Goal: Task Accomplishment & Management: Manage account settings

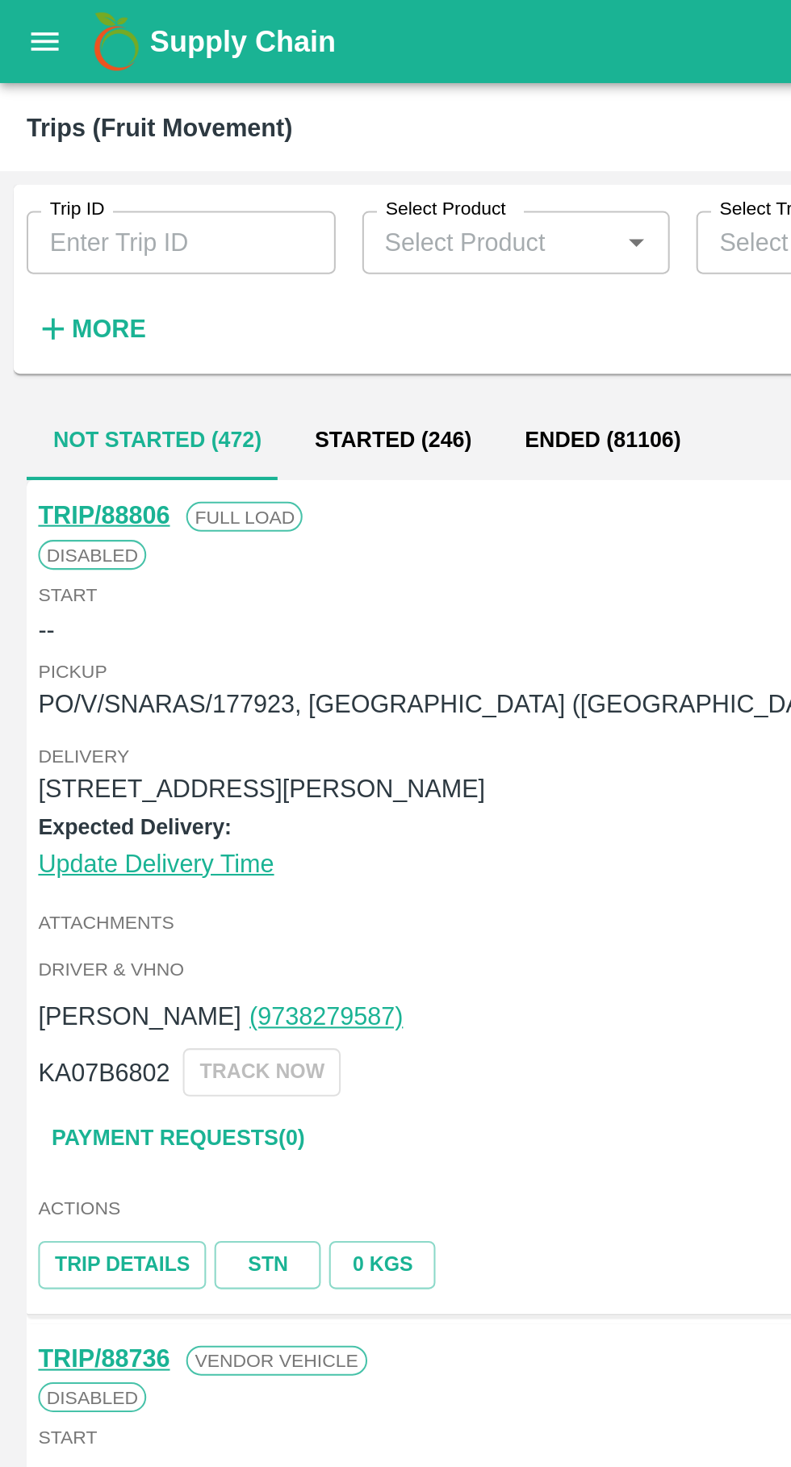
click at [21, 32] on button "open drawer" at bounding box center [21, 20] width 37 height 37
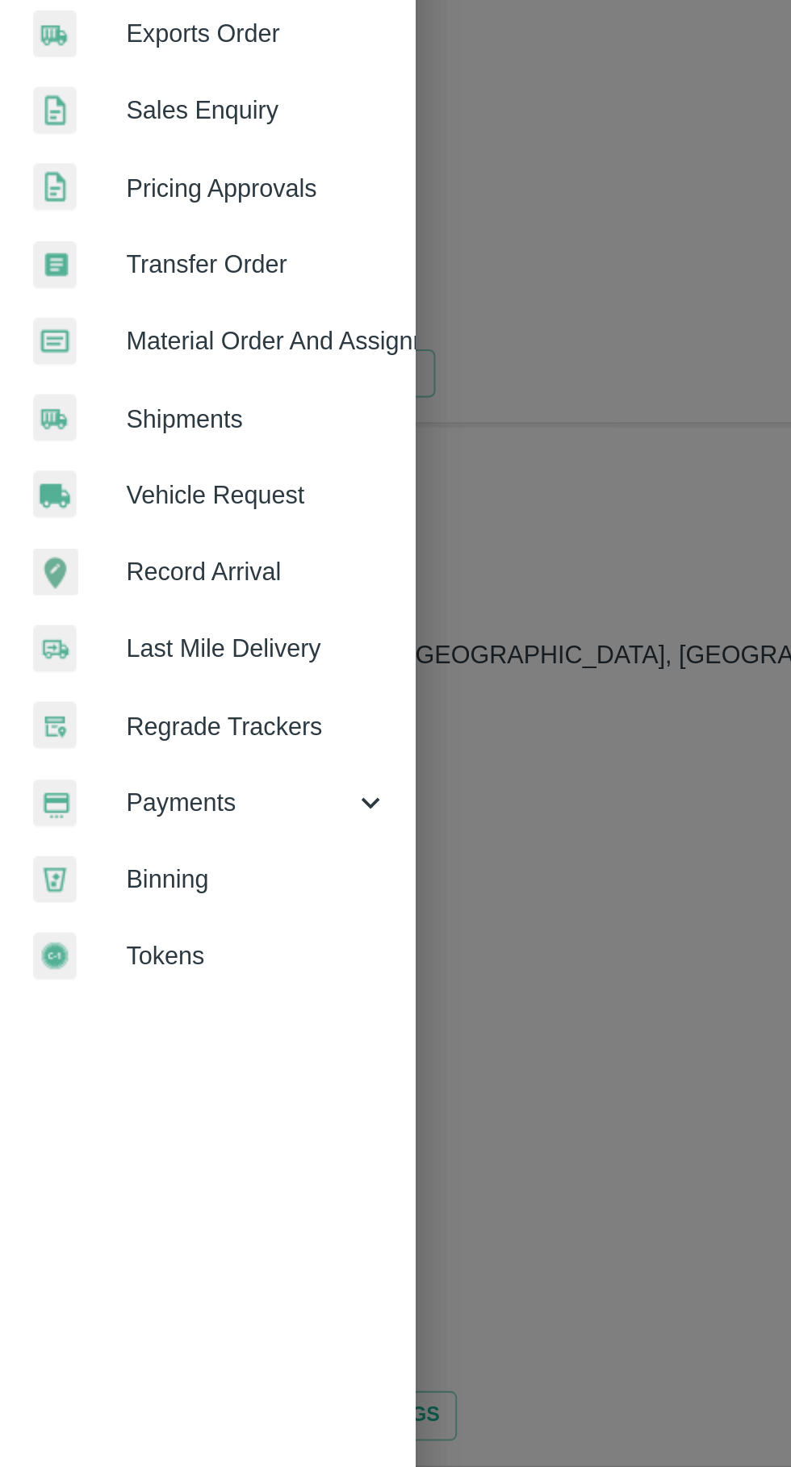
click at [93, 823] on span "Payments" at bounding box center [116, 823] width 110 height 18
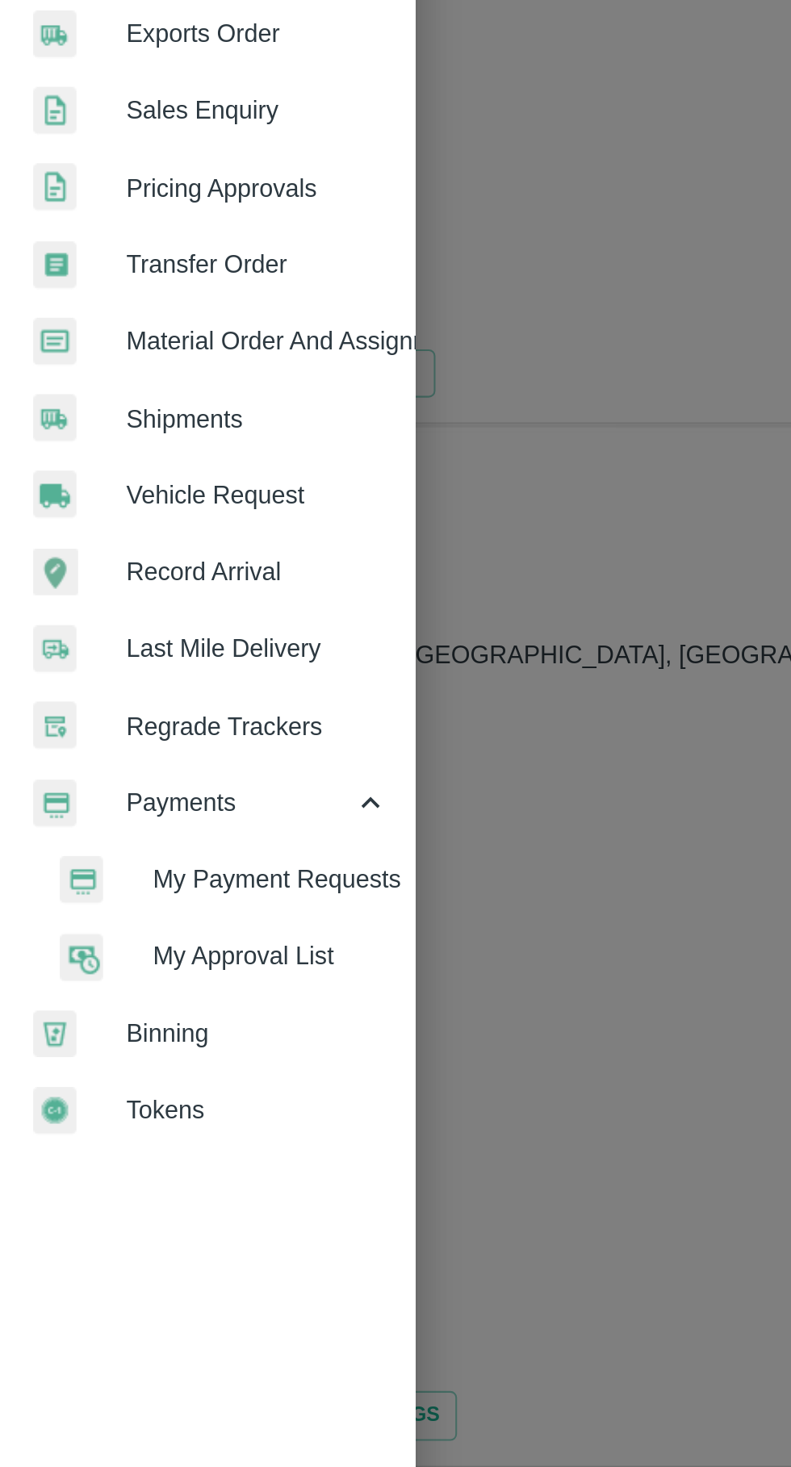
click at [94, 863] on span "My Payment Requests" at bounding box center [131, 860] width 115 height 18
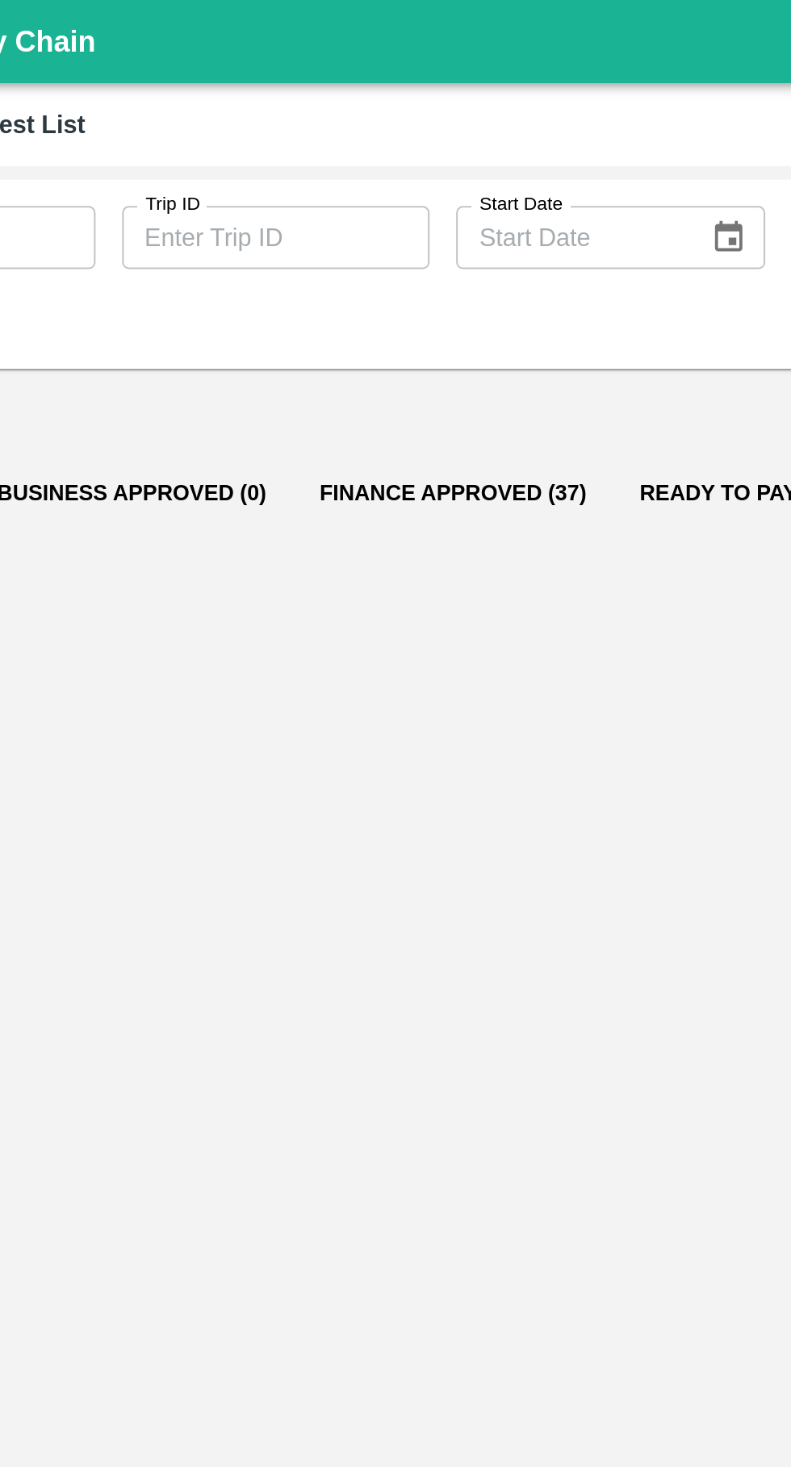
click at [303, 248] on button "Finance Approved (37)" at bounding box center [337, 239] width 156 height 39
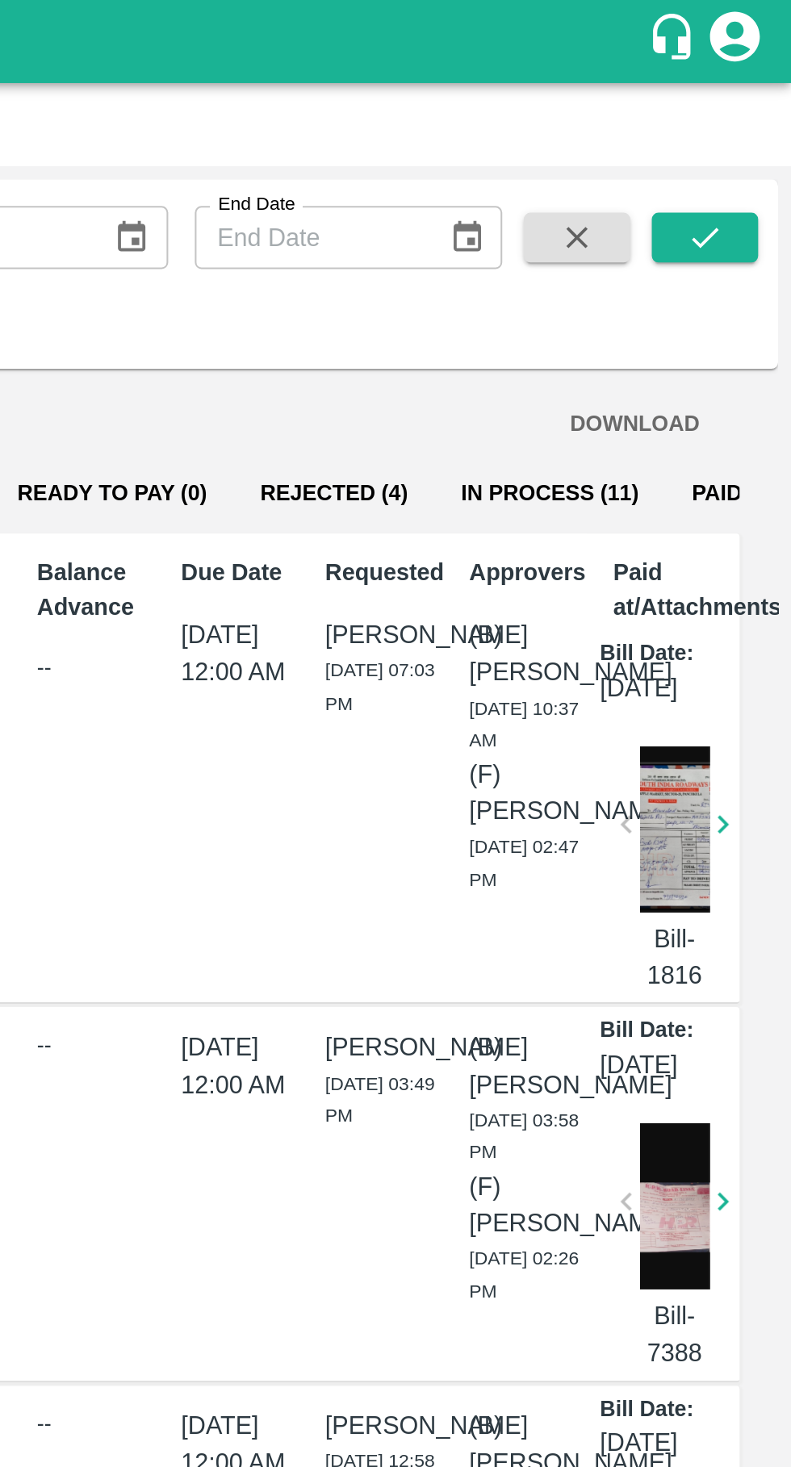
click at [650, 233] on button "In Process (11)" at bounding box center [673, 239] width 112 height 39
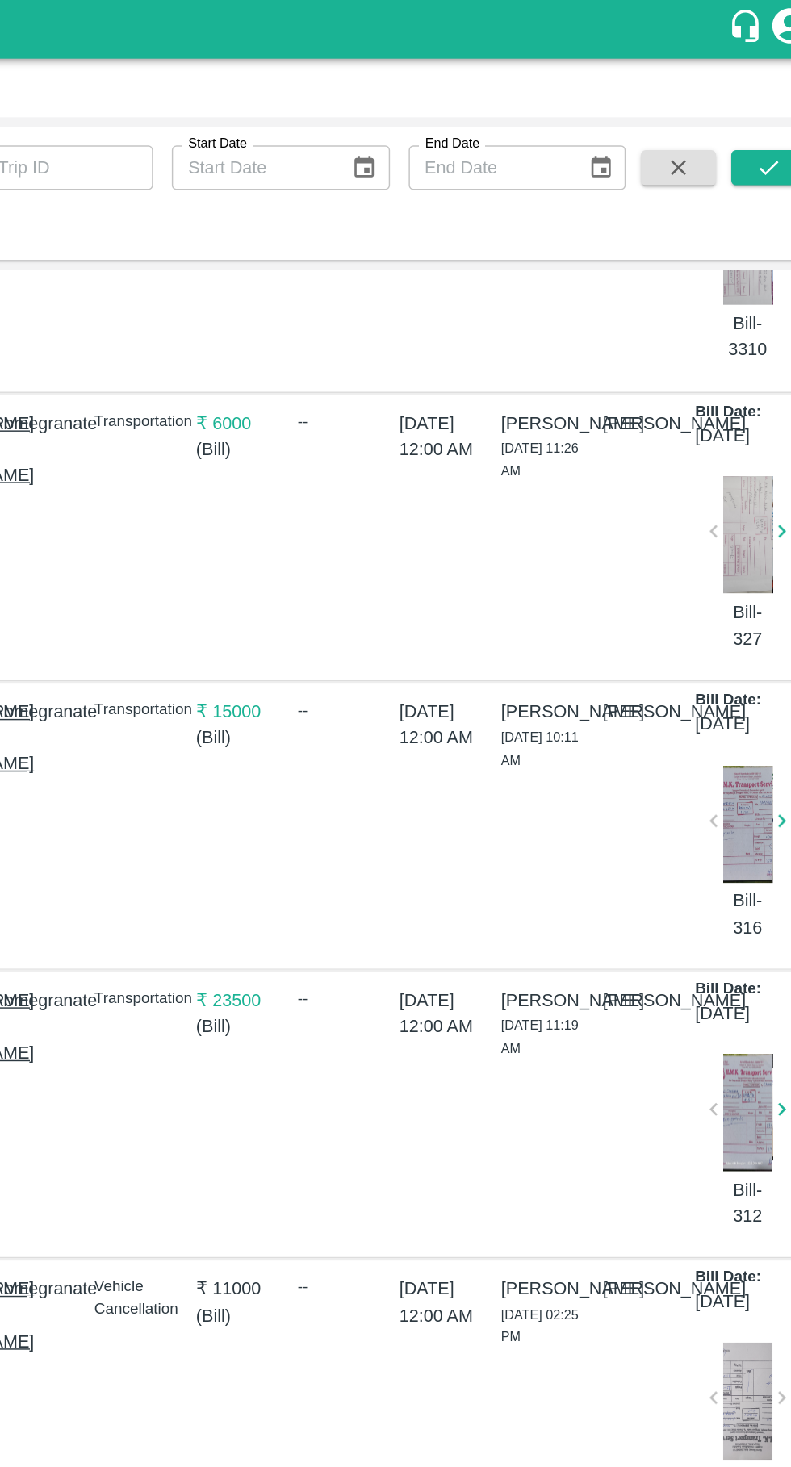
click at [730, 725] on div at bounding box center [734, 765] width 34 height 81
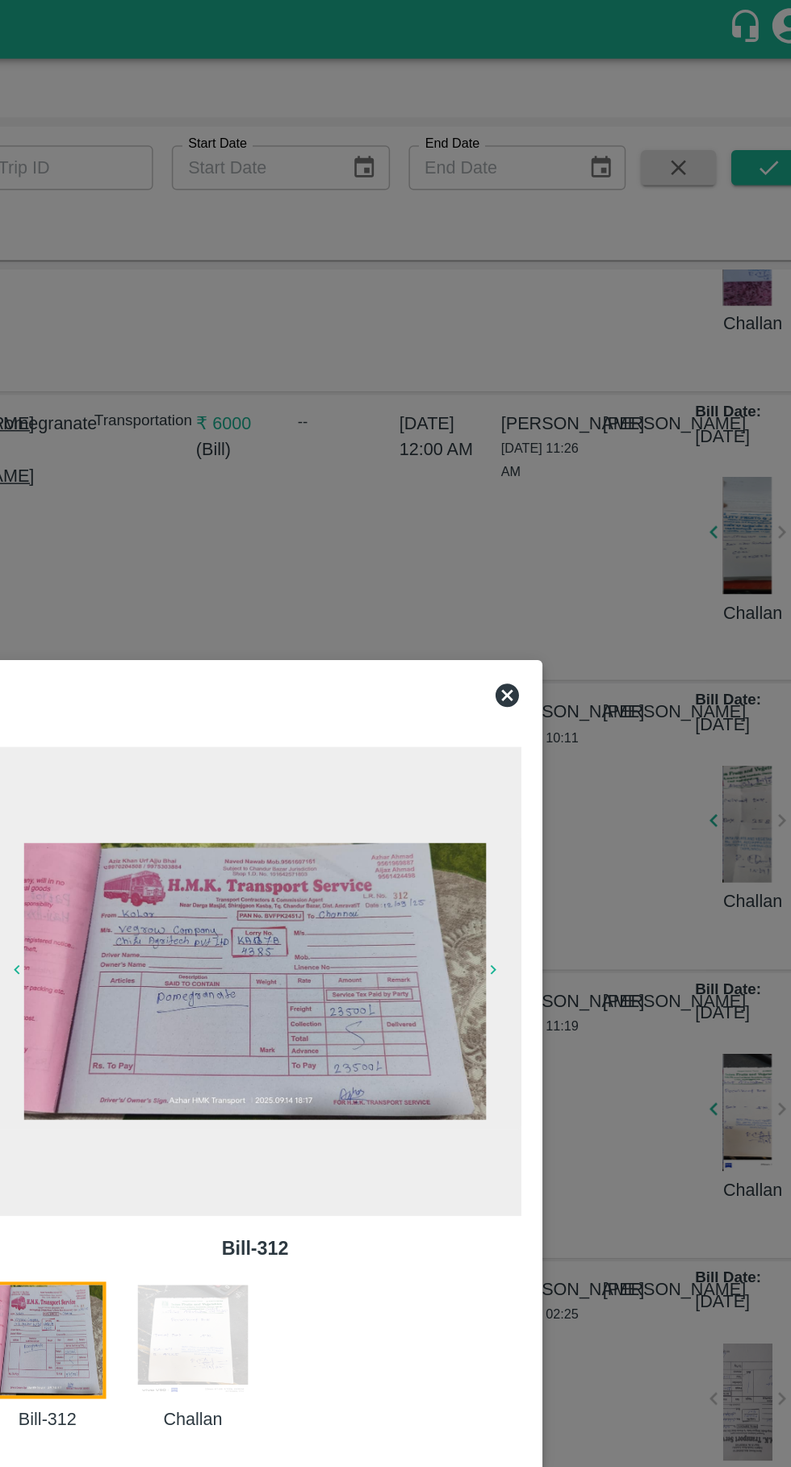
scroll to position [1303, 12]
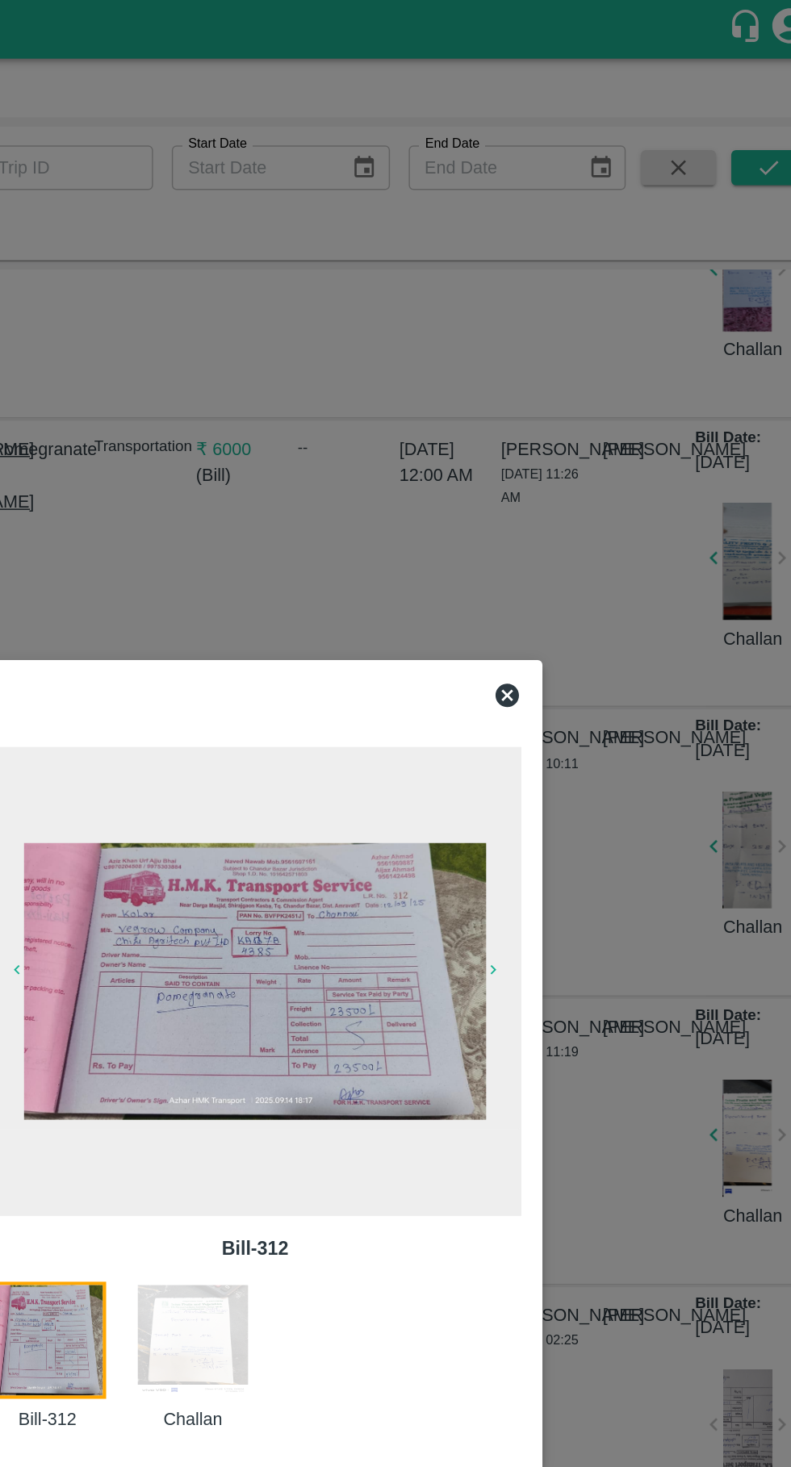
click at [462, 755] on img at bounding box center [395, 675] width 318 height 190
click at [587, 480] on div "Bill-312 Bill-312 Challan" at bounding box center [395, 733] width 395 height 559
click at [563, 484] on icon at bounding box center [568, 478] width 19 height 19
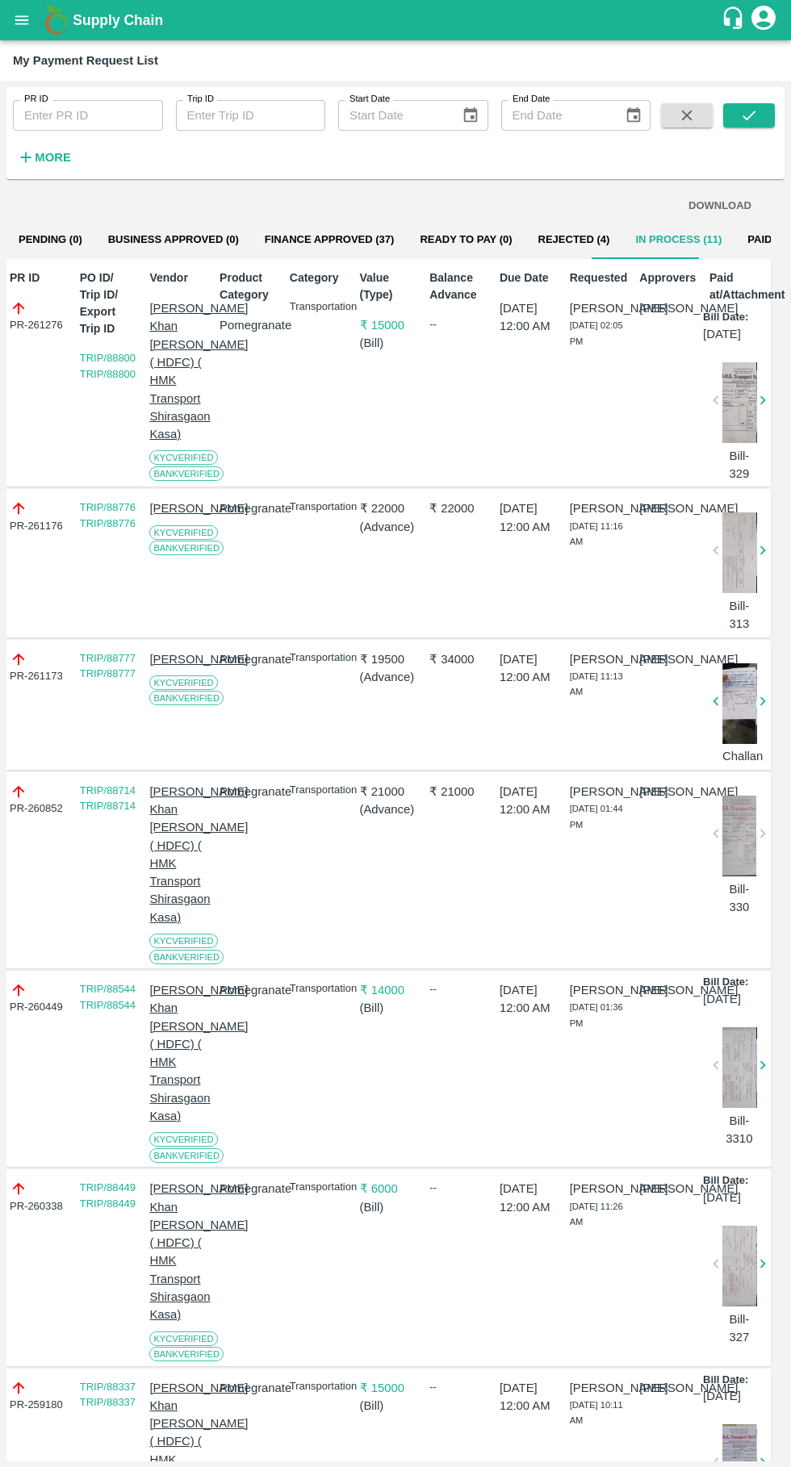
scroll to position [0, 7]
